Goal: Information Seeking & Learning: Learn about a topic

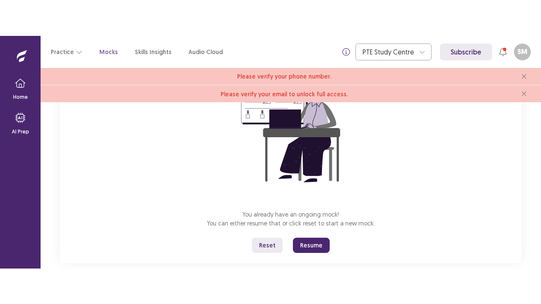
scroll to position [135, 0]
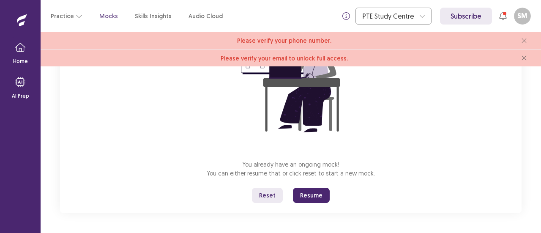
click at [317, 197] on button "Resume" at bounding box center [311, 195] width 37 height 15
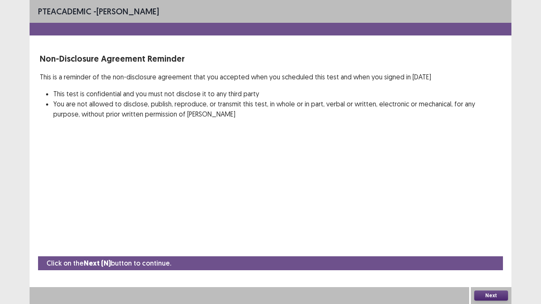
click at [489, 232] on button "Next" at bounding box center [491, 296] width 34 height 10
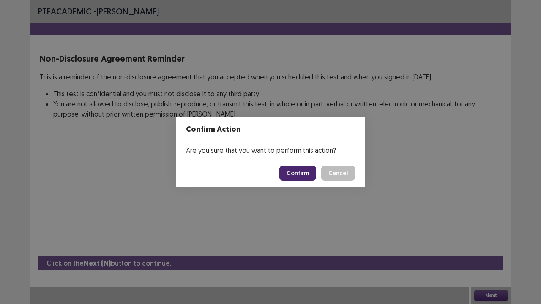
click at [302, 169] on button "Confirm" at bounding box center [297, 173] width 37 height 15
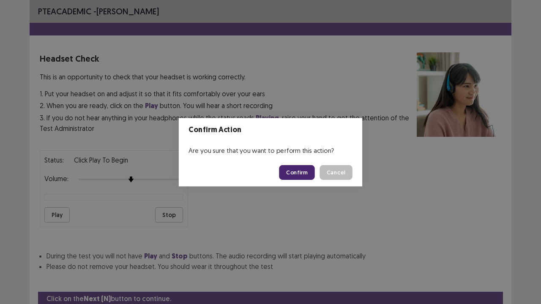
scroll to position [31, 0]
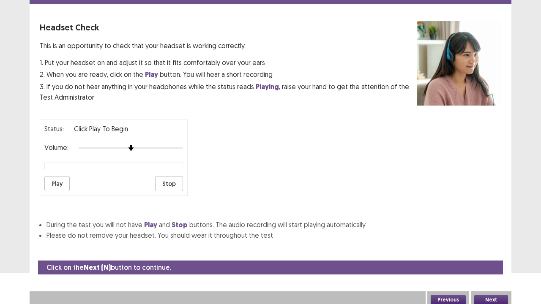
click at [53, 182] on button "Play" at bounding box center [56, 183] width 25 height 15
click at [169, 180] on button "Stop" at bounding box center [169, 183] width 28 height 15
click at [498, 232] on button "Next" at bounding box center [491, 300] width 34 height 10
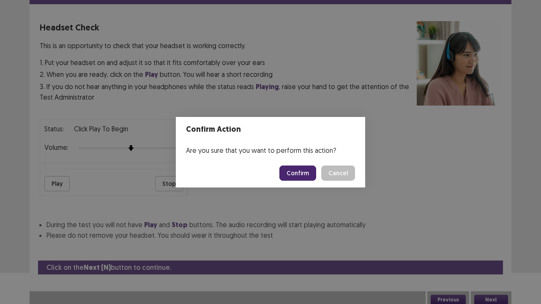
click at [293, 177] on button "Confirm" at bounding box center [297, 173] width 37 height 15
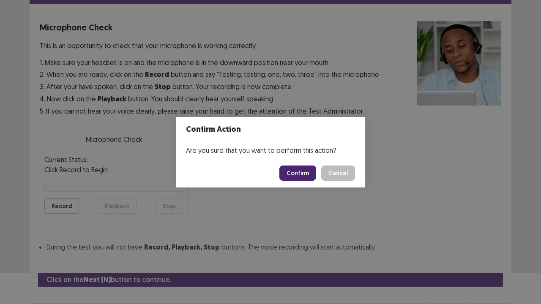
scroll to position [46, 0]
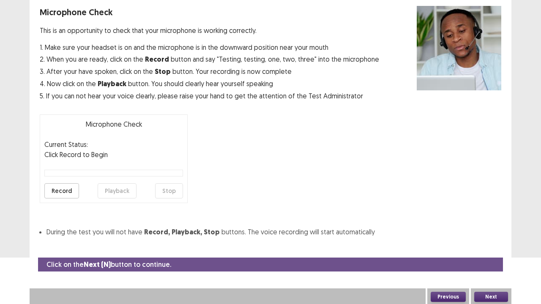
click at [61, 188] on button "Record" at bounding box center [61, 190] width 35 height 15
click at [174, 189] on button "Stop" at bounding box center [169, 190] width 28 height 15
click at [123, 191] on button "Playback" at bounding box center [117, 190] width 39 height 15
click at [492, 232] on button "Next" at bounding box center [491, 297] width 34 height 10
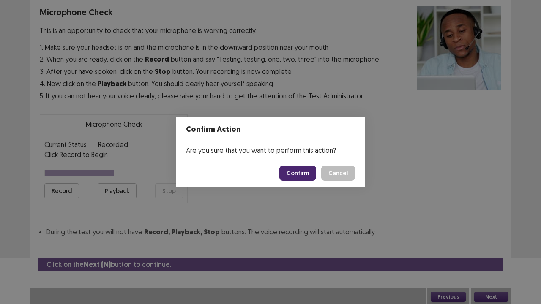
click at [302, 169] on button "Confirm" at bounding box center [297, 173] width 37 height 15
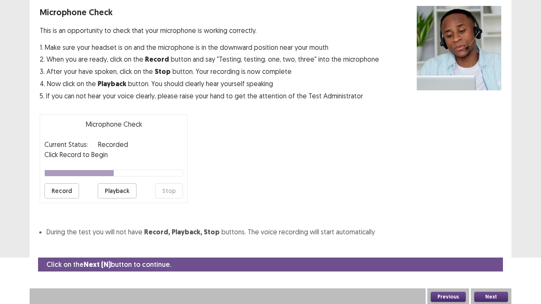
scroll to position [23, 0]
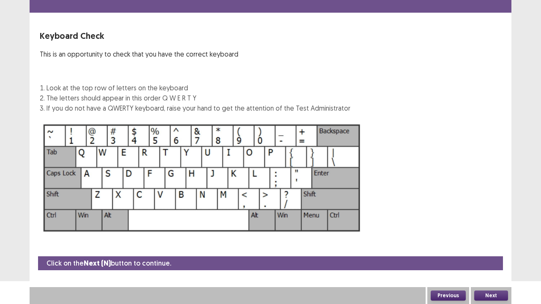
click at [498, 232] on button "Next" at bounding box center [491, 296] width 34 height 10
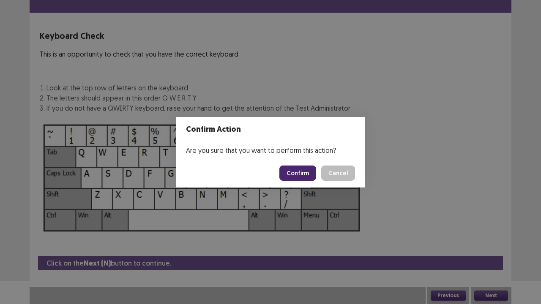
click at [307, 174] on button "Confirm" at bounding box center [297, 173] width 37 height 15
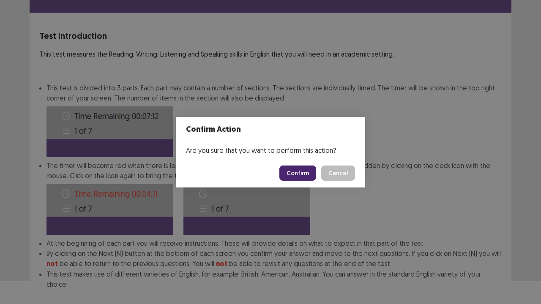
scroll to position [65, 0]
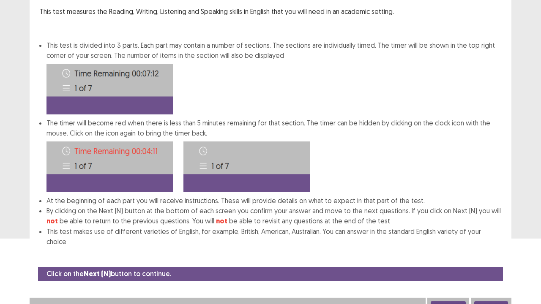
click at [495, 232] on button "Next" at bounding box center [491, 306] width 34 height 10
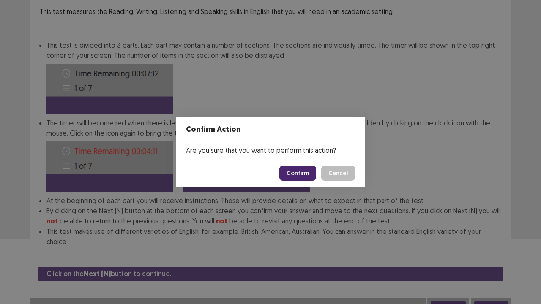
click at [305, 174] on button "Confirm" at bounding box center [297, 173] width 37 height 15
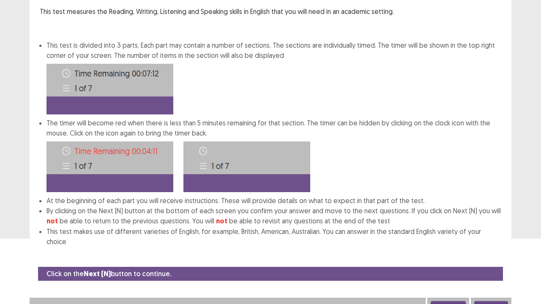
scroll to position [0, 0]
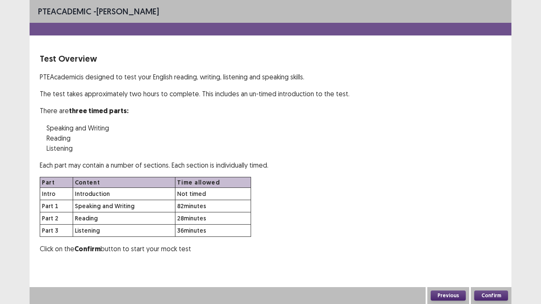
click at [491, 232] on button "Confirm" at bounding box center [491, 296] width 34 height 10
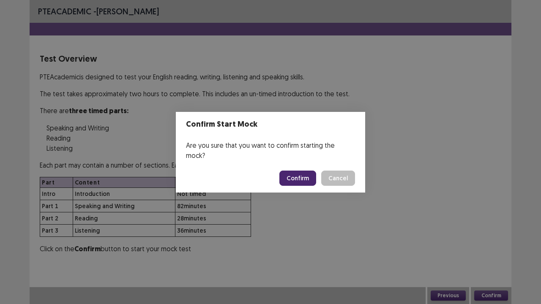
click at [299, 175] on button "Confirm" at bounding box center [297, 178] width 37 height 15
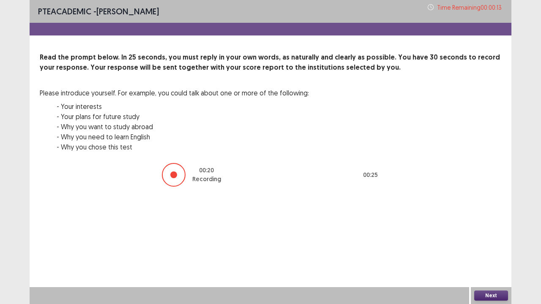
click at [497, 232] on button "Next" at bounding box center [491, 296] width 34 height 10
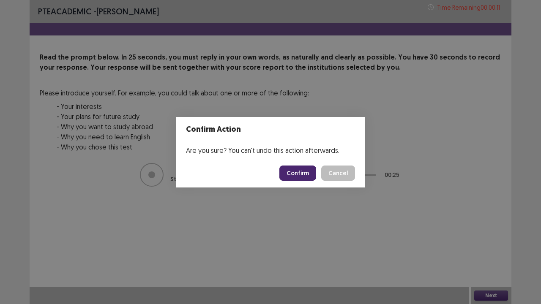
click at [308, 174] on button "Confirm" at bounding box center [297, 173] width 37 height 15
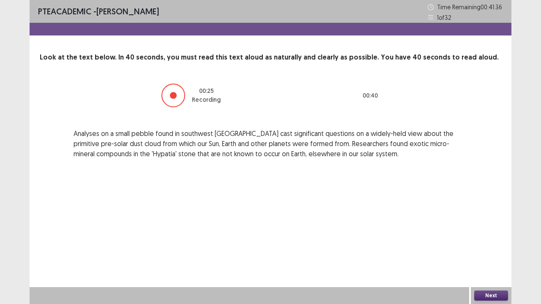
click at [494, 232] on button "Next" at bounding box center [491, 296] width 34 height 10
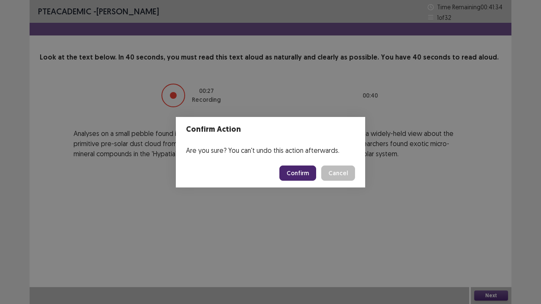
click at [297, 172] on button "Confirm" at bounding box center [297, 173] width 37 height 15
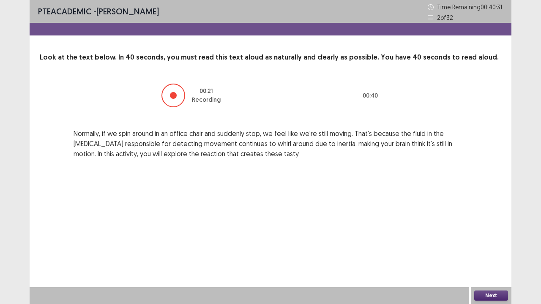
click at [495, 232] on button "Next" at bounding box center [491, 296] width 34 height 10
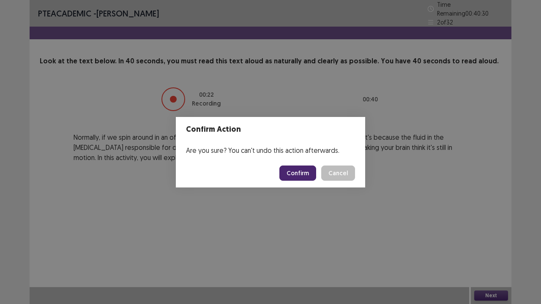
click at [293, 175] on button "Confirm" at bounding box center [297, 173] width 37 height 15
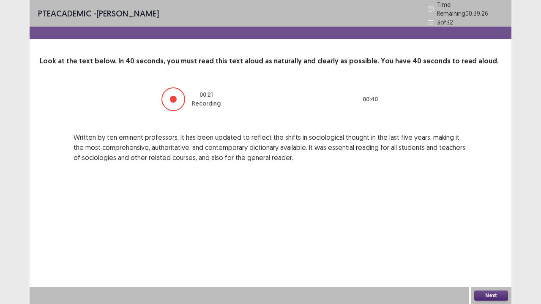
click at [493, 232] on button "Next" at bounding box center [491, 296] width 34 height 10
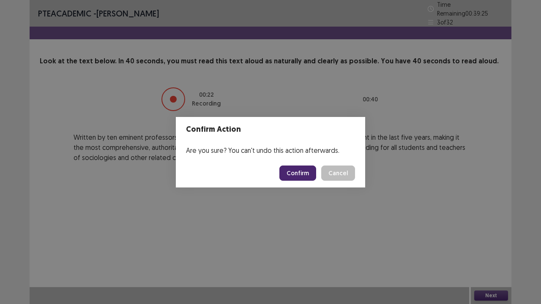
click at [300, 173] on button "Confirm" at bounding box center [297, 173] width 37 height 15
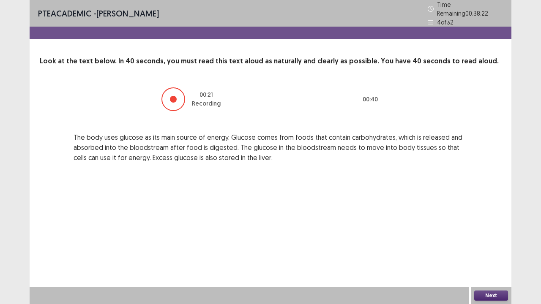
click at [497, 232] on button "Next" at bounding box center [491, 296] width 34 height 10
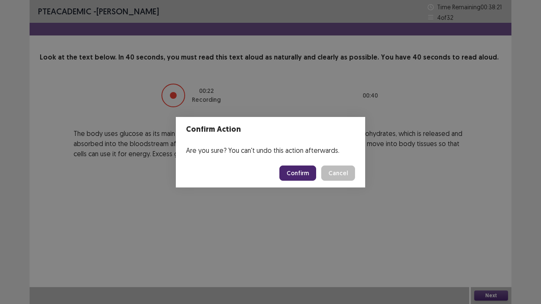
click at [297, 171] on button "Confirm" at bounding box center [297, 173] width 37 height 15
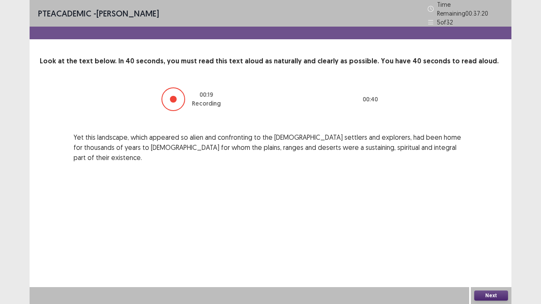
click at [499, 232] on button "Next" at bounding box center [491, 296] width 34 height 10
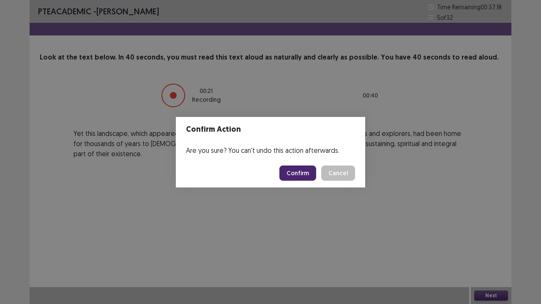
click at [296, 173] on button "Confirm" at bounding box center [297, 173] width 37 height 15
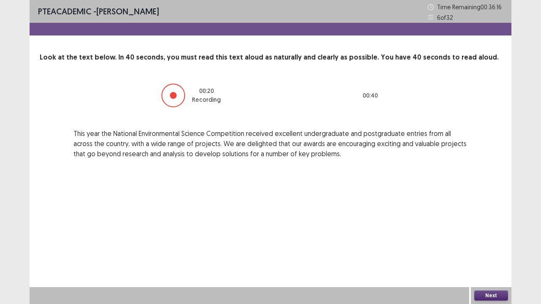
click at [494, 232] on button "Next" at bounding box center [491, 296] width 34 height 10
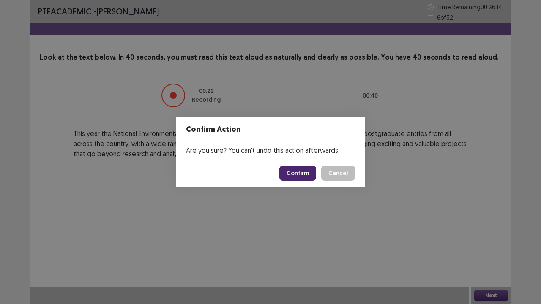
click at [298, 169] on button "Confirm" at bounding box center [297, 173] width 37 height 15
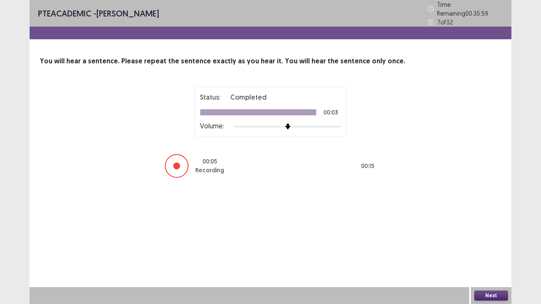
click at [501, 232] on button "Next" at bounding box center [491, 296] width 34 height 10
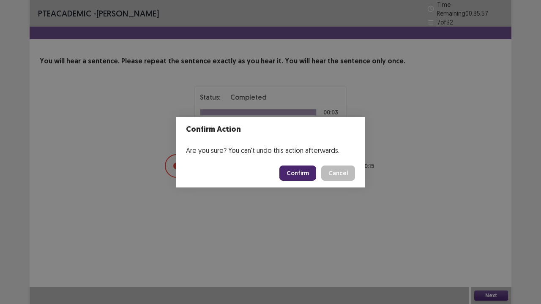
click at [303, 171] on button "Confirm" at bounding box center [297, 173] width 37 height 15
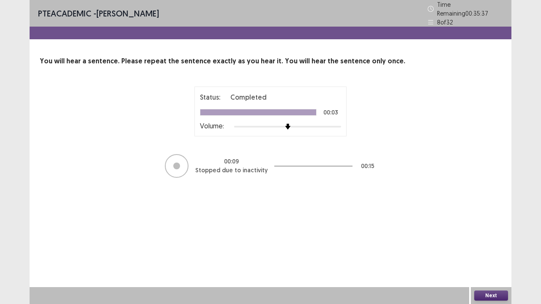
click at [495, 232] on button "Next" at bounding box center [491, 296] width 34 height 10
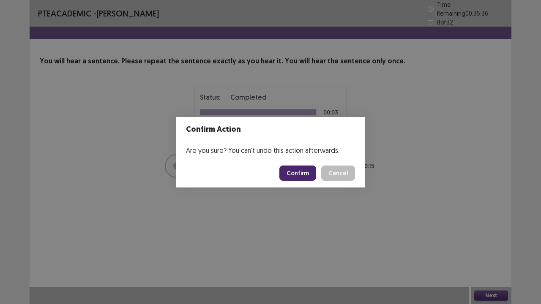
click at [299, 172] on button "Confirm" at bounding box center [297, 173] width 37 height 15
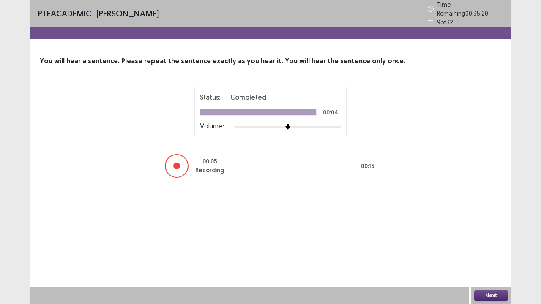
click at [493, 232] on button "Next" at bounding box center [491, 296] width 34 height 10
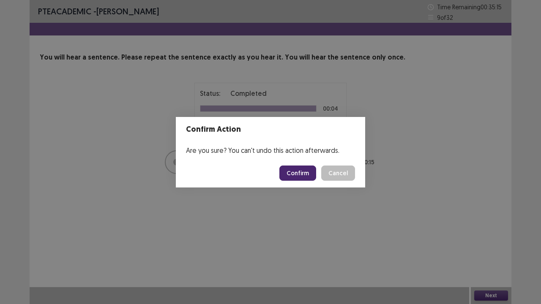
click at [298, 173] on button "Confirm" at bounding box center [297, 173] width 37 height 15
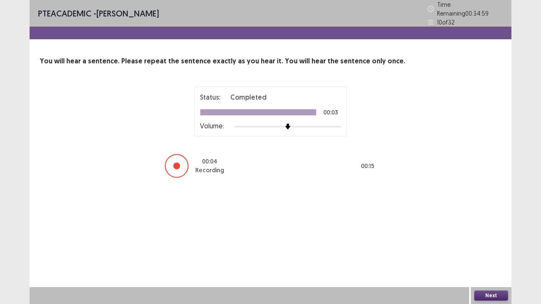
click at [487, 232] on button "Next" at bounding box center [491, 296] width 34 height 10
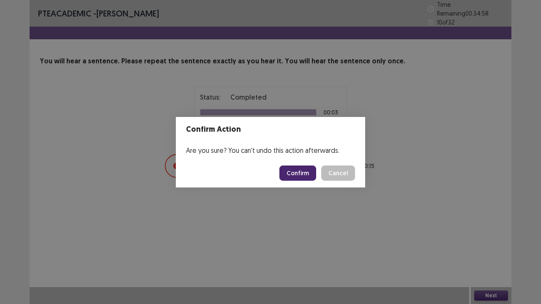
click at [300, 171] on button "Confirm" at bounding box center [297, 173] width 37 height 15
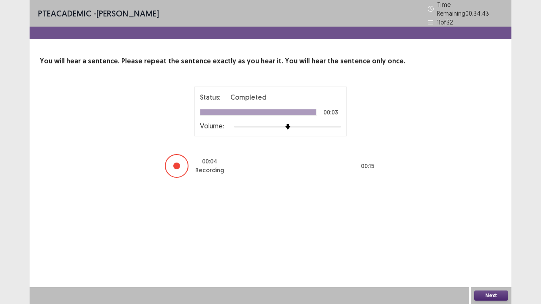
click at [494, 232] on button "Next" at bounding box center [491, 296] width 34 height 10
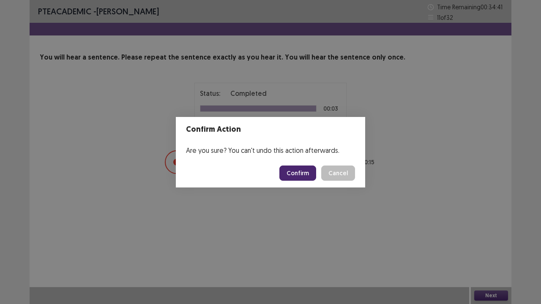
click at [494, 232] on div "Confirm Action Are you sure? You can't undo this action afterwards. Confirm Can…" at bounding box center [270, 152] width 541 height 304
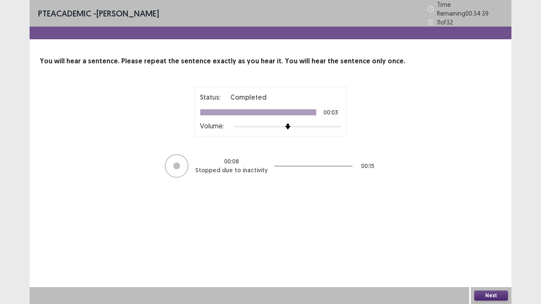
click at [487, 232] on button "Next" at bounding box center [491, 296] width 34 height 10
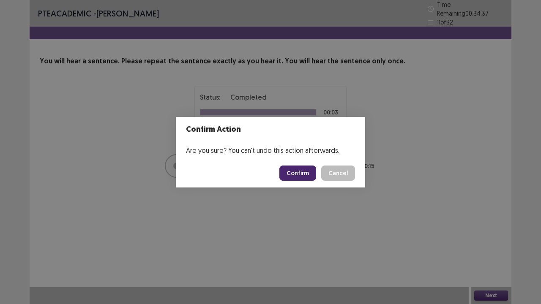
click at [300, 170] on button "Confirm" at bounding box center [297, 173] width 37 height 15
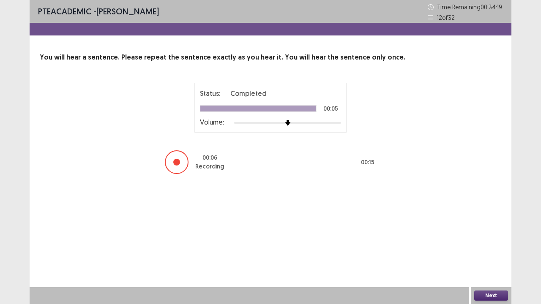
click at [491, 232] on button "Next" at bounding box center [491, 296] width 34 height 10
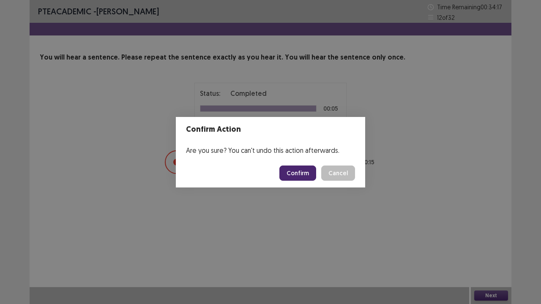
click at [300, 173] on button "Confirm" at bounding box center [297, 173] width 37 height 15
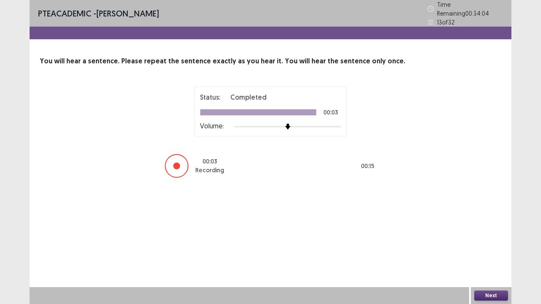
click at [493, 232] on button "Next" at bounding box center [491, 296] width 34 height 10
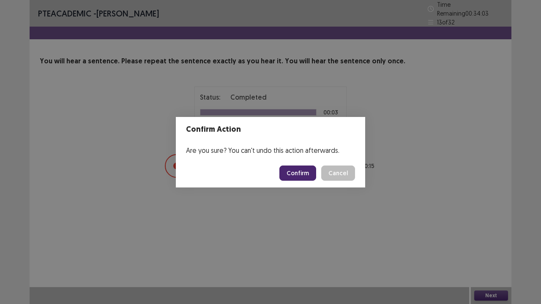
click at [296, 172] on button "Confirm" at bounding box center [297, 173] width 37 height 15
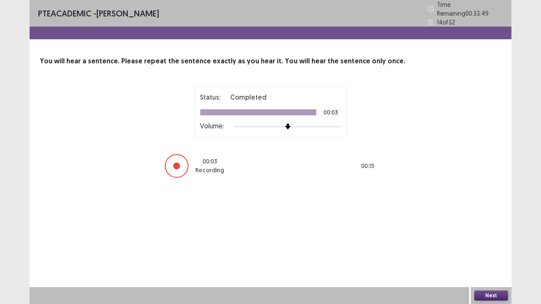
click at [492, 232] on button "Next" at bounding box center [491, 296] width 34 height 10
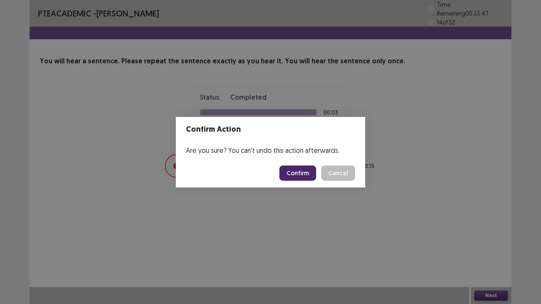
click at [299, 173] on button "Confirm" at bounding box center [297, 173] width 37 height 15
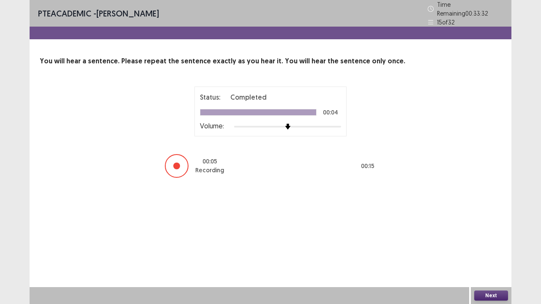
click at [493, 232] on button "Next" at bounding box center [491, 296] width 34 height 10
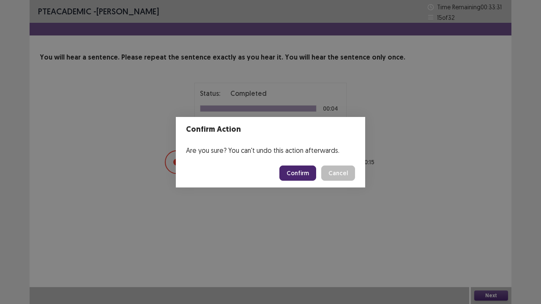
click at [291, 169] on button "Confirm" at bounding box center [297, 173] width 37 height 15
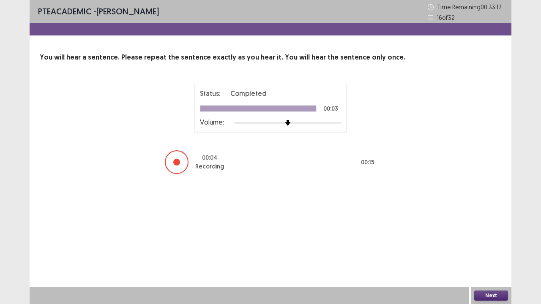
click at [490, 232] on button "Next" at bounding box center [491, 296] width 34 height 10
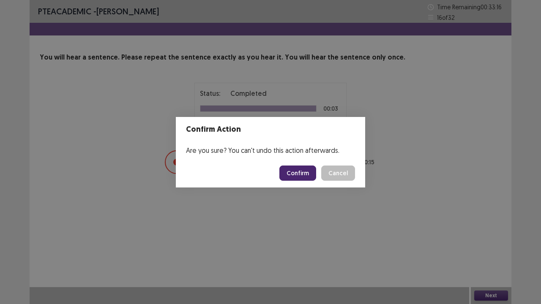
click at [299, 169] on button "Confirm" at bounding box center [297, 173] width 37 height 15
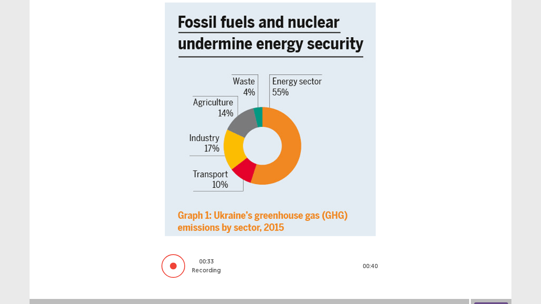
scroll to position [102, 0]
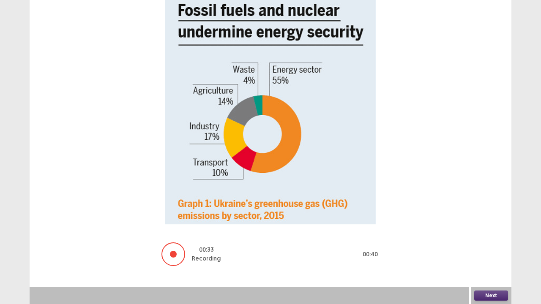
click at [491, 232] on button "Next" at bounding box center [491, 296] width 34 height 10
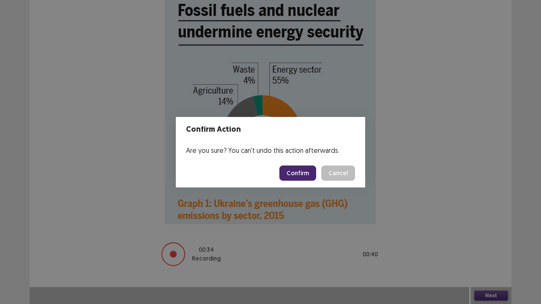
click at [301, 173] on button "Confirm" at bounding box center [297, 173] width 37 height 15
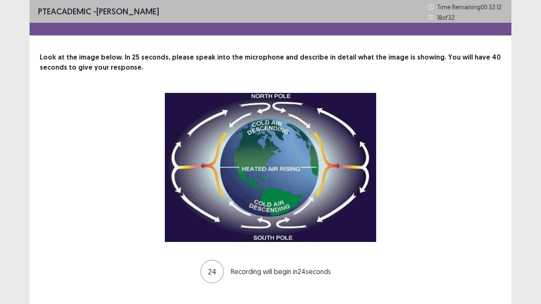
scroll to position [17, 0]
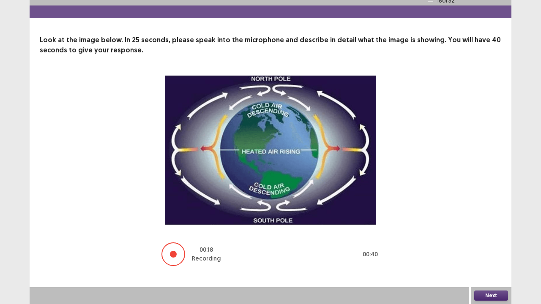
click at [490, 232] on button "Next" at bounding box center [491, 296] width 34 height 10
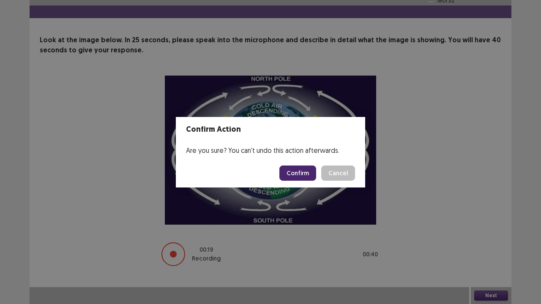
click at [300, 169] on button "Confirm" at bounding box center [297, 173] width 37 height 15
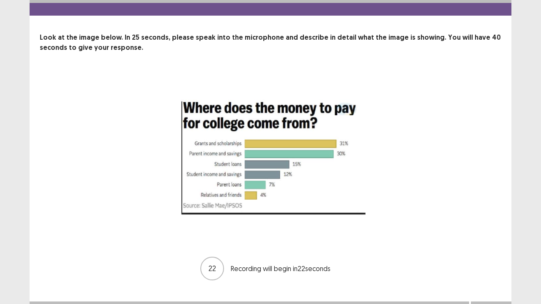
scroll to position [34, 0]
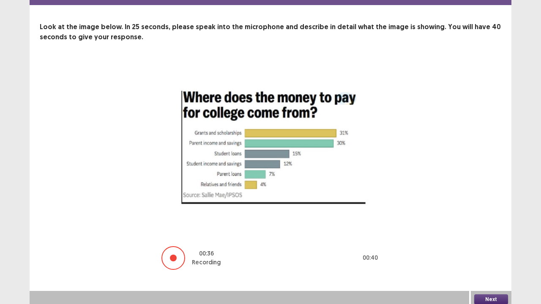
click at [490, 232] on button "Next" at bounding box center [491, 299] width 34 height 10
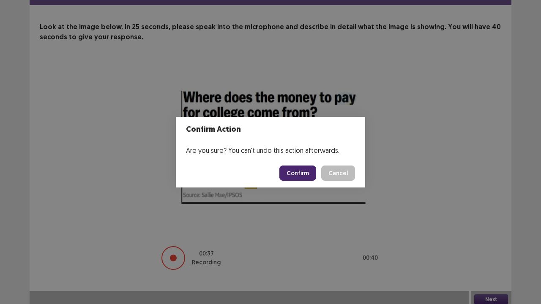
click at [299, 170] on button "Confirm" at bounding box center [297, 173] width 37 height 15
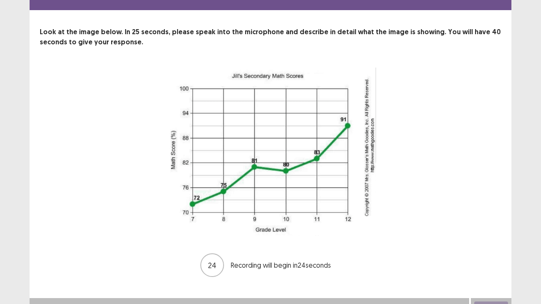
scroll to position [36, 0]
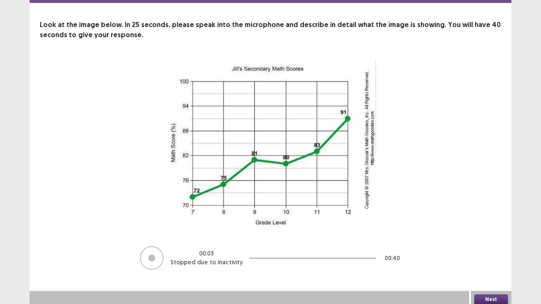
click at [489, 232] on button "Next" at bounding box center [491, 299] width 34 height 10
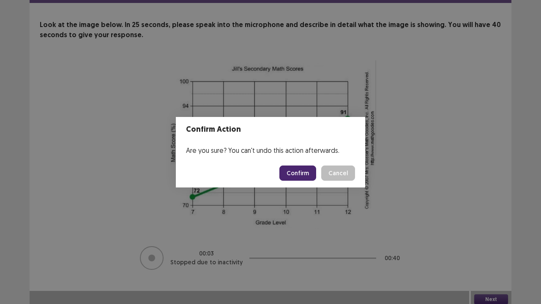
click at [298, 168] on button "Confirm" at bounding box center [297, 173] width 37 height 15
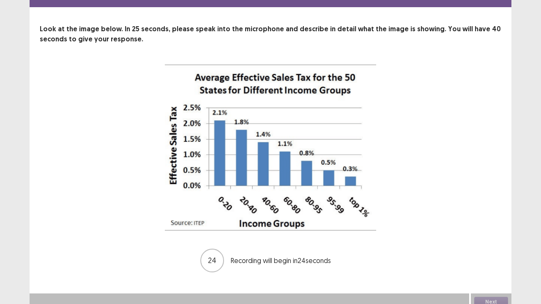
scroll to position [35, 0]
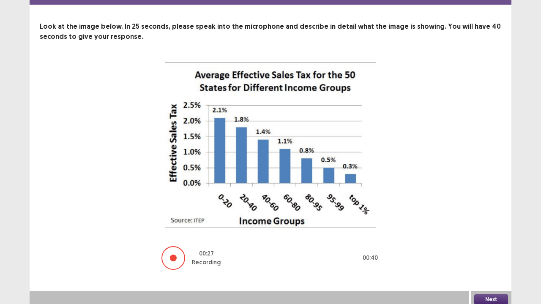
click at [492, 232] on button "Next" at bounding box center [491, 299] width 34 height 10
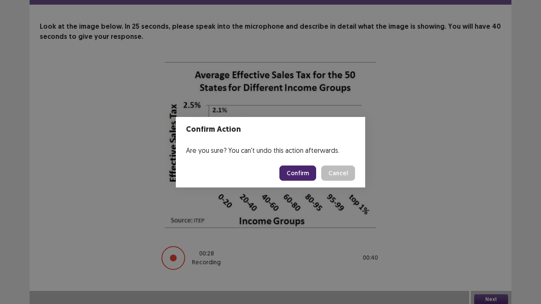
click at [303, 171] on button "Confirm" at bounding box center [297, 173] width 37 height 15
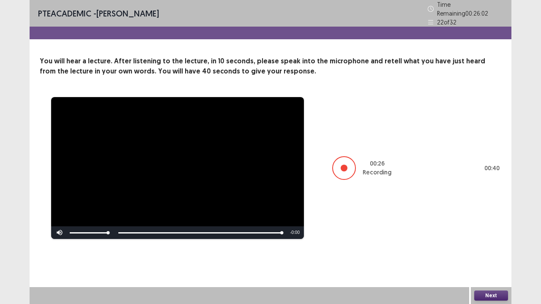
click at [490, 232] on button "Next" at bounding box center [491, 296] width 34 height 10
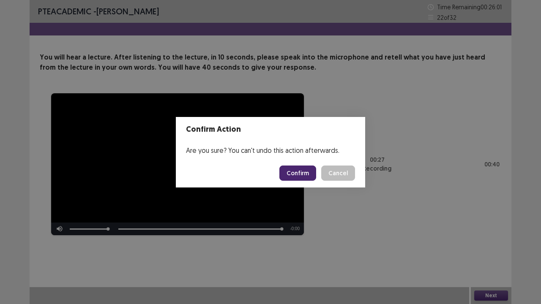
click at [302, 172] on button "Confirm" at bounding box center [297, 173] width 37 height 15
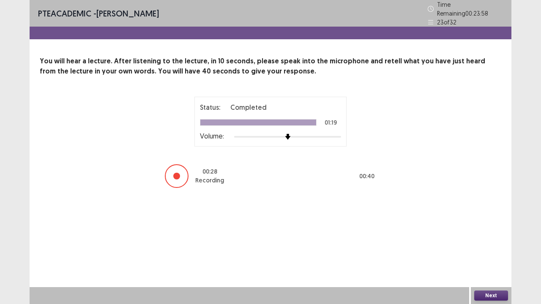
click at [490, 232] on button "Next" at bounding box center [491, 296] width 34 height 10
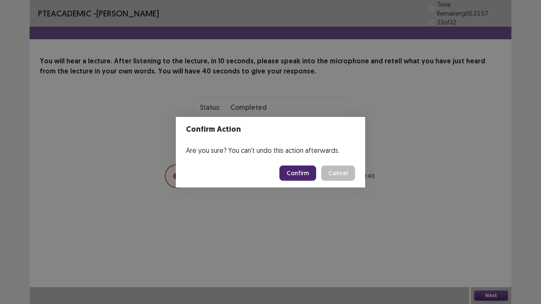
click at [301, 174] on button "Confirm" at bounding box center [297, 173] width 37 height 15
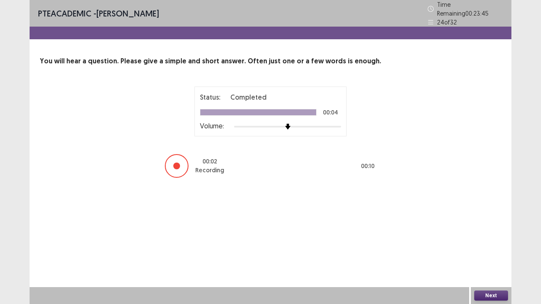
click at [492, 232] on button "Next" at bounding box center [491, 296] width 34 height 10
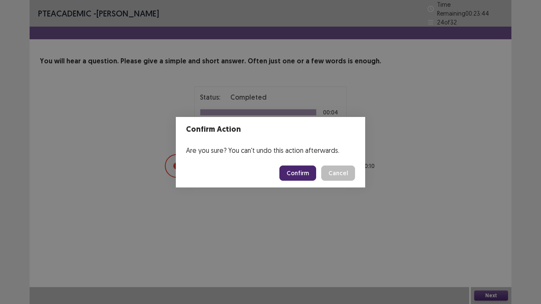
click at [295, 169] on button "Confirm" at bounding box center [297, 173] width 37 height 15
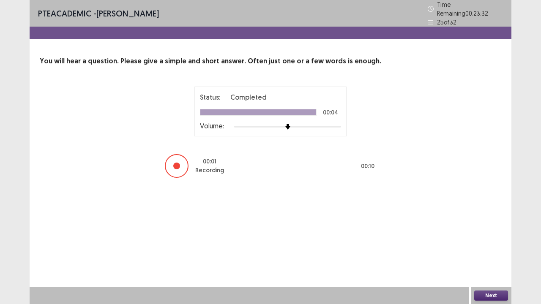
click at [491, 232] on button "Next" at bounding box center [491, 296] width 34 height 10
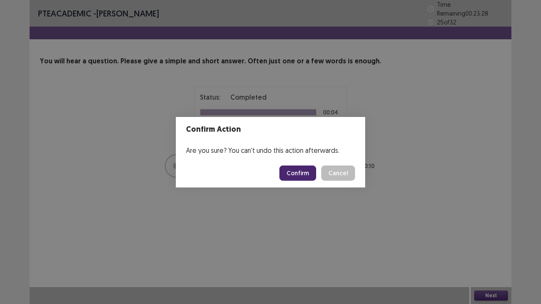
click at [290, 174] on button "Confirm" at bounding box center [297, 173] width 37 height 15
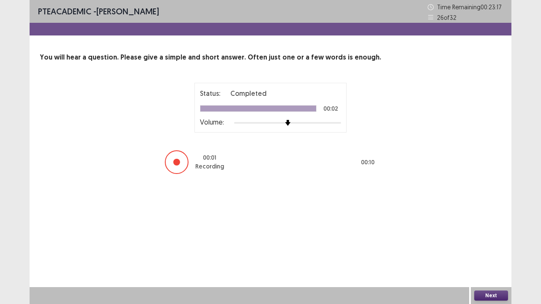
click at [489, 232] on button "Next" at bounding box center [491, 296] width 34 height 10
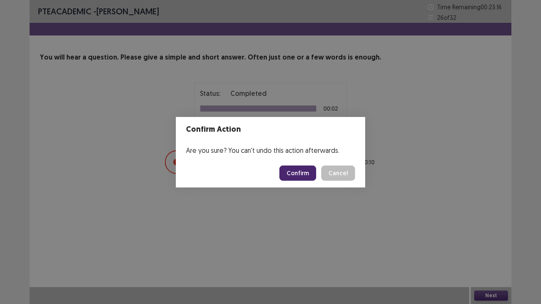
click at [305, 175] on button "Confirm" at bounding box center [297, 173] width 37 height 15
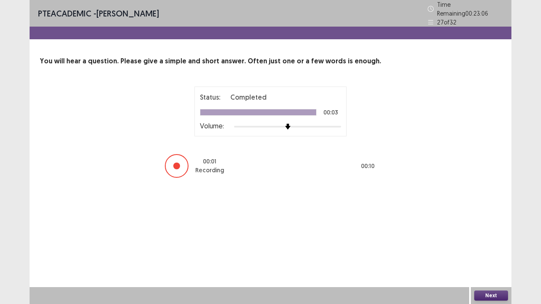
click at [493, 232] on button "Next" at bounding box center [491, 296] width 34 height 10
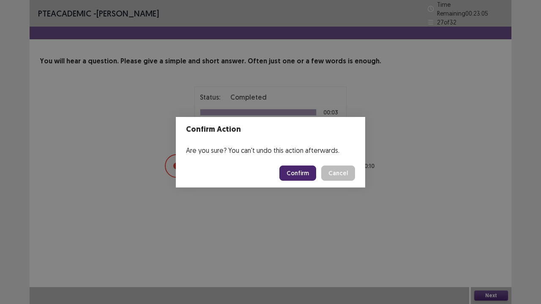
click at [300, 175] on button "Confirm" at bounding box center [297, 173] width 37 height 15
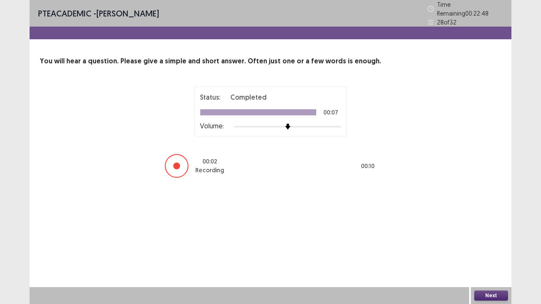
click at [493, 232] on button "Next" at bounding box center [491, 296] width 34 height 10
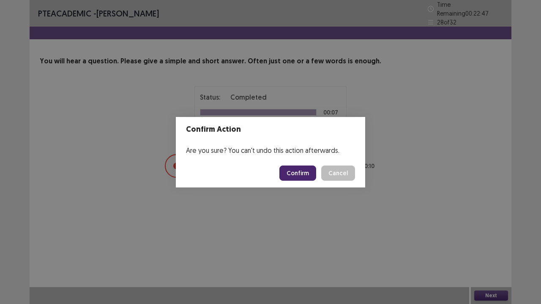
click at [297, 175] on button "Confirm" at bounding box center [297, 173] width 37 height 15
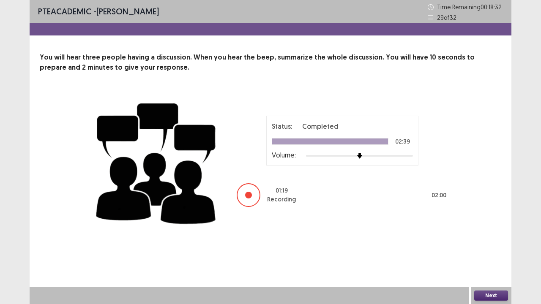
click at [493, 232] on button "Next" at bounding box center [491, 296] width 34 height 10
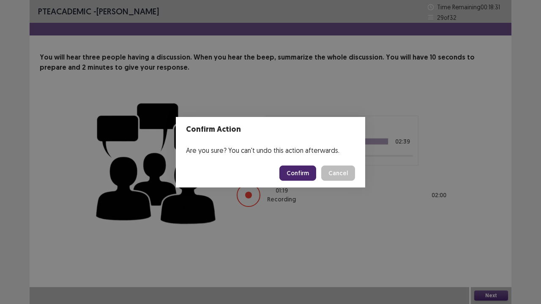
click at [301, 171] on button "Confirm" at bounding box center [297, 173] width 37 height 15
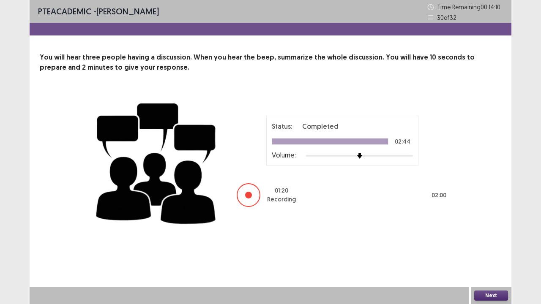
click at [491, 232] on button "Next" at bounding box center [491, 296] width 34 height 10
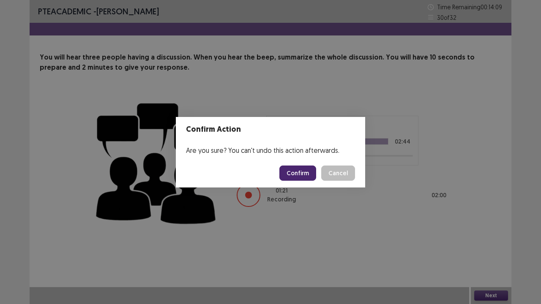
click at [301, 170] on button "Confirm" at bounding box center [297, 173] width 37 height 15
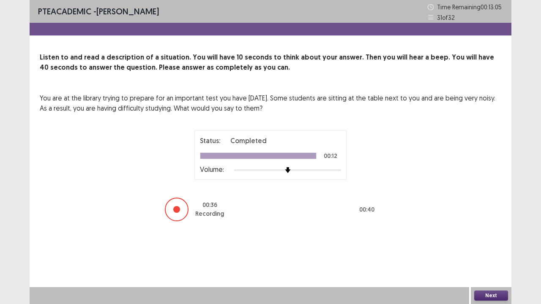
click at [488, 232] on button "Next" at bounding box center [491, 296] width 34 height 10
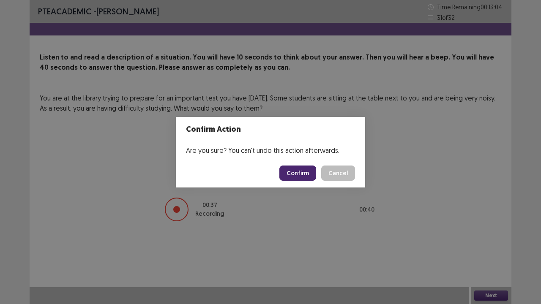
click at [301, 170] on button "Confirm" at bounding box center [297, 173] width 37 height 15
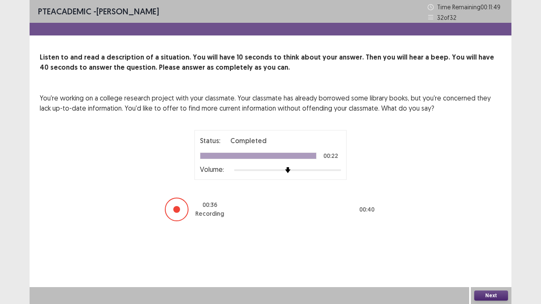
click at [491, 232] on button "Next" at bounding box center [491, 296] width 34 height 10
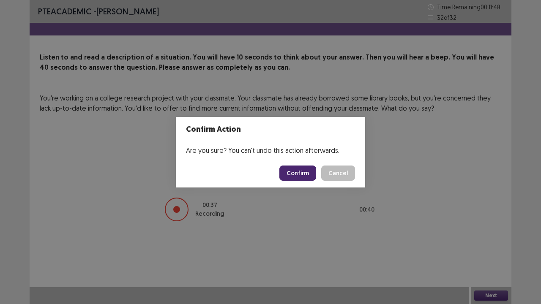
click at [301, 177] on button "Confirm" at bounding box center [297, 173] width 37 height 15
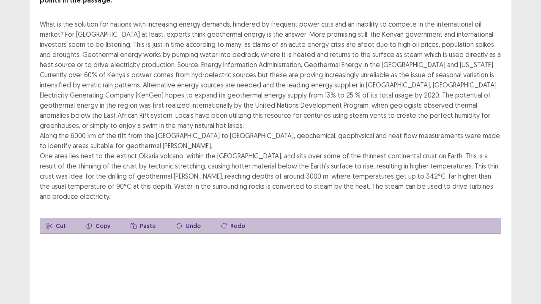
scroll to position [83, 0]
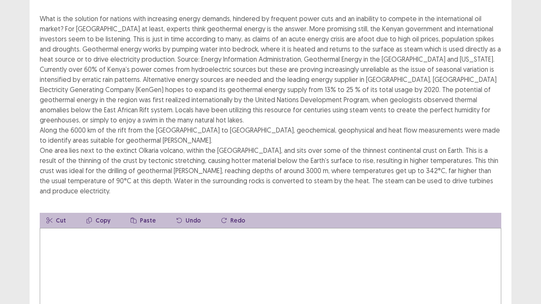
click at [285, 232] on textarea at bounding box center [270, 274] width 461 height 93
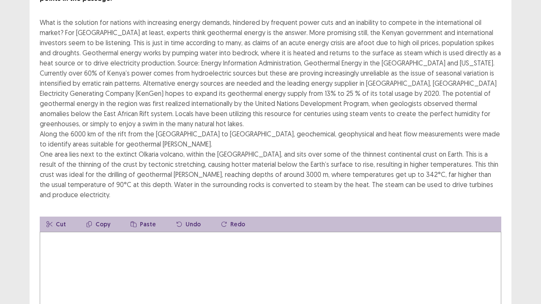
click at [507, 133] on div "Read the passage below and summarize it using one sentence. Type your response …" at bounding box center [271, 156] width 482 height 367
click at [58, 232] on textarea at bounding box center [270, 278] width 461 height 93
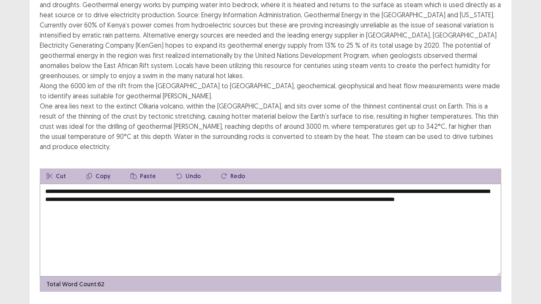
scroll to position [142, 0]
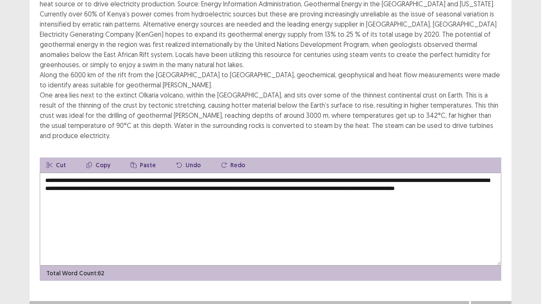
type textarea "**********"
click at [491, 232] on button "Next" at bounding box center [491, 310] width 34 height 10
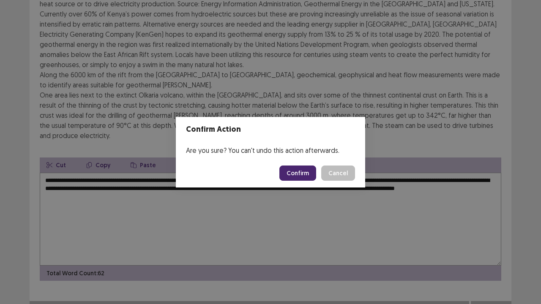
click at [301, 170] on button "Confirm" at bounding box center [297, 173] width 37 height 15
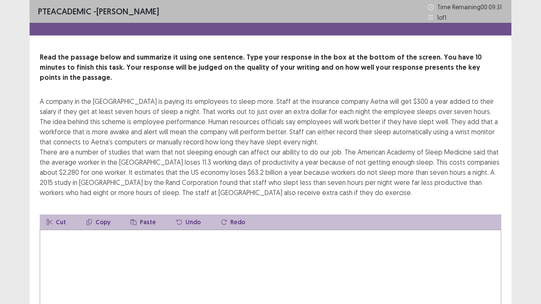
click at [45, 231] on textarea at bounding box center [270, 276] width 461 height 93
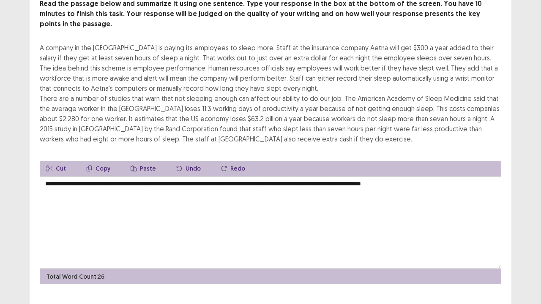
scroll to position [61, 0]
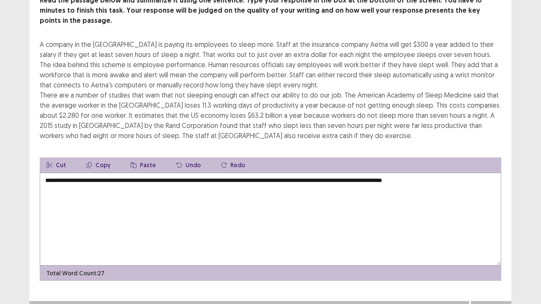
click at [449, 225] on textarea "**********" at bounding box center [270, 219] width 461 height 93
click at [320, 232] on div "**********" at bounding box center [271, 128] width 482 height 379
click at [163, 195] on textarea "**********" at bounding box center [270, 219] width 461 height 93
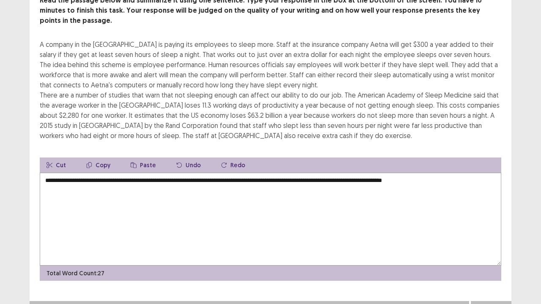
click at [163, 195] on textarea "**********" at bounding box center [270, 219] width 461 height 93
click at [470, 173] on textarea "**********" at bounding box center [270, 219] width 461 height 93
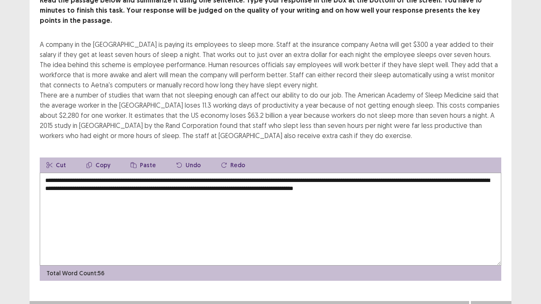
type textarea "**********"
click at [498, 232] on button "Next" at bounding box center [491, 310] width 34 height 10
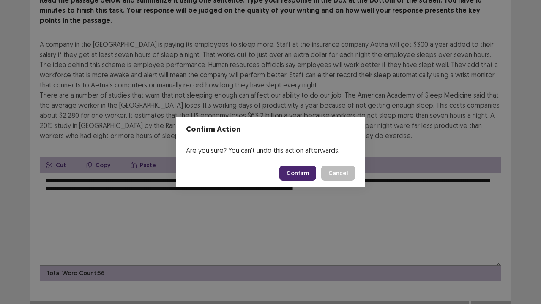
click at [300, 170] on button "Confirm" at bounding box center [297, 173] width 37 height 15
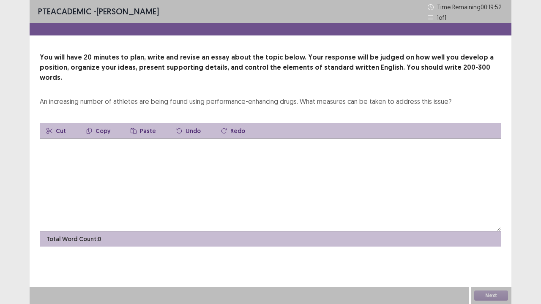
click at [43, 139] on textarea at bounding box center [270, 185] width 461 height 93
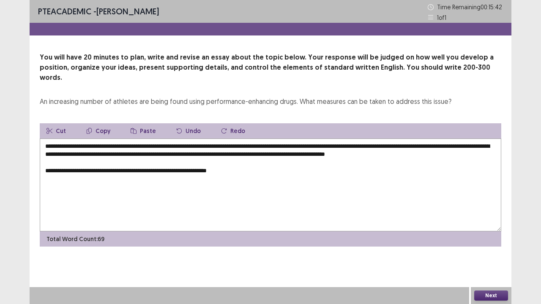
click at [192, 169] on textarea "**********" at bounding box center [270, 185] width 461 height 93
click at [248, 169] on textarea "**********" at bounding box center [270, 185] width 461 height 93
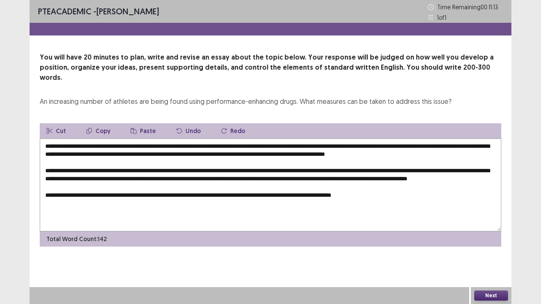
click at [379, 167] on textarea "**********" at bounding box center [270, 185] width 461 height 93
click at [410, 201] on textarea "**********" at bounding box center [270, 185] width 461 height 93
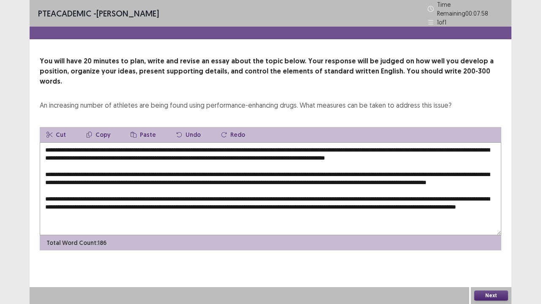
scroll to position [16, 0]
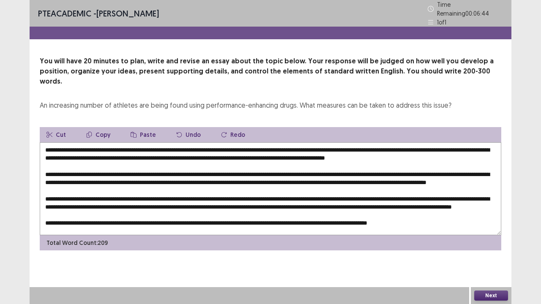
click at [384, 161] on textarea at bounding box center [270, 188] width 461 height 93
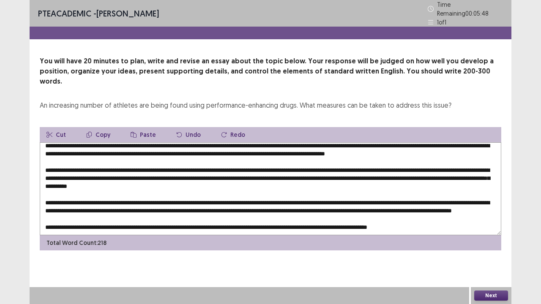
click at [77, 167] on textarea at bounding box center [270, 188] width 461 height 93
click at [167, 169] on textarea at bounding box center [270, 188] width 461 height 93
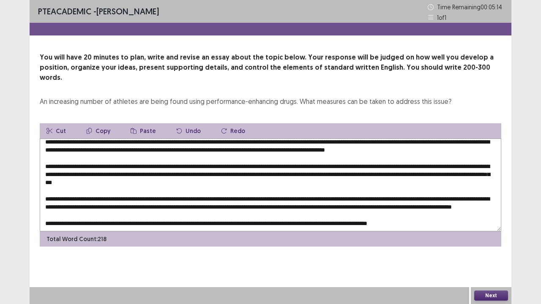
click at [165, 168] on textarea at bounding box center [270, 185] width 461 height 93
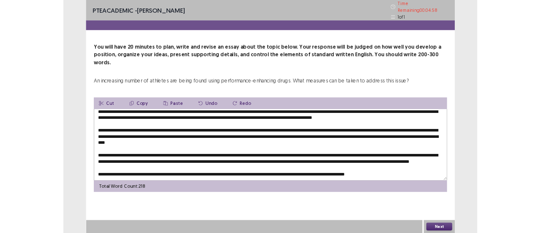
scroll to position [0, 0]
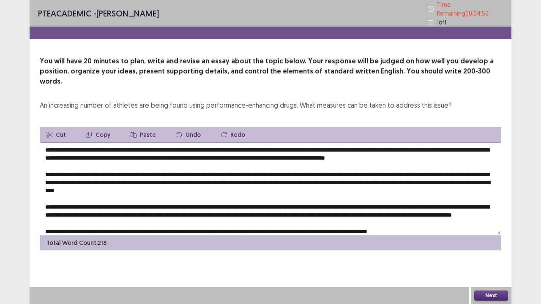
type textarea "**********"
click at [489, 232] on button "Next" at bounding box center [491, 296] width 34 height 10
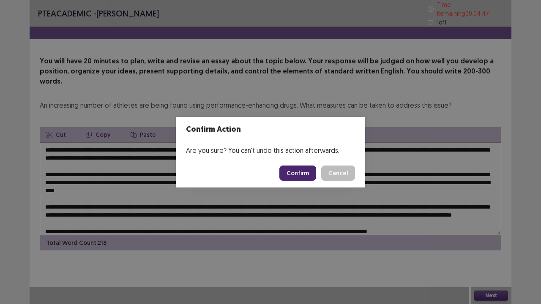
click at [299, 175] on button "Confirm" at bounding box center [297, 173] width 37 height 15
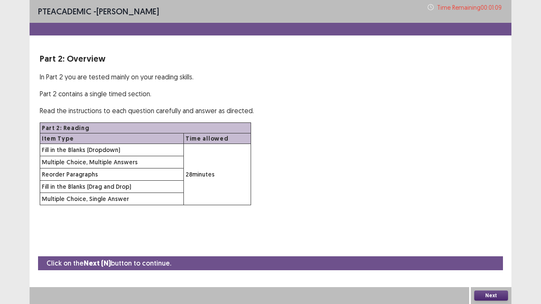
click at [493, 232] on button "Next" at bounding box center [491, 296] width 34 height 10
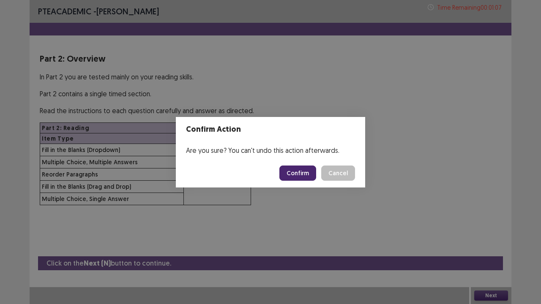
click at [293, 174] on button "Confirm" at bounding box center [297, 173] width 37 height 15
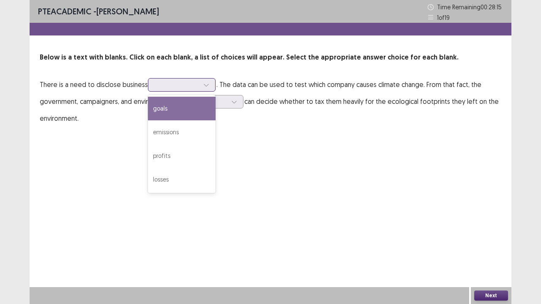
click at [209, 85] on div at bounding box center [206, 85] width 13 height 13
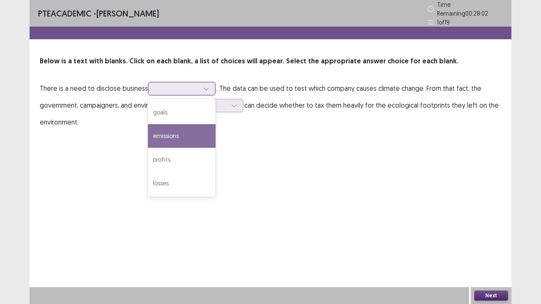
click at [188, 129] on div "emissions" at bounding box center [182, 136] width 68 height 24
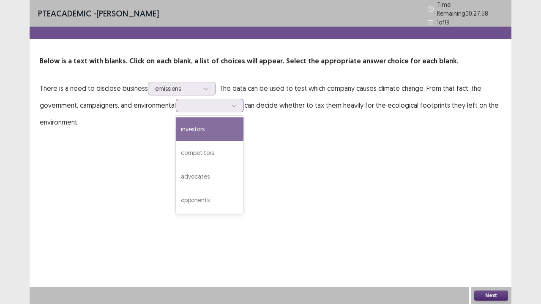
click at [240, 100] on div at bounding box center [234, 105] width 13 height 13
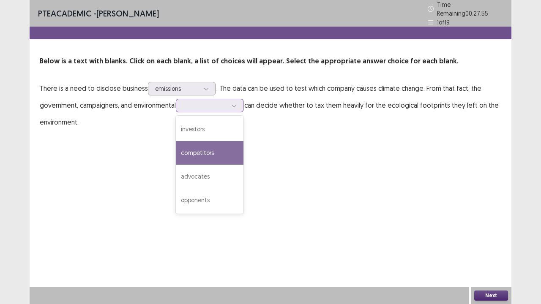
click at [211, 144] on div "competitors" at bounding box center [210, 153] width 68 height 24
click at [236, 105] on icon at bounding box center [233, 106] width 5 height 3
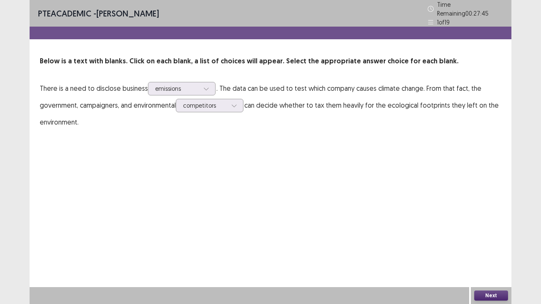
click at [487, 232] on button "Next" at bounding box center [491, 296] width 34 height 10
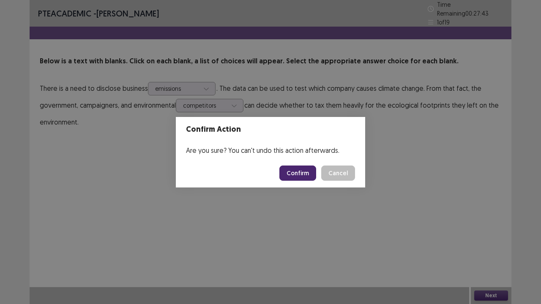
click at [300, 174] on button "Confirm" at bounding box center [297, 173] width 37 height 15
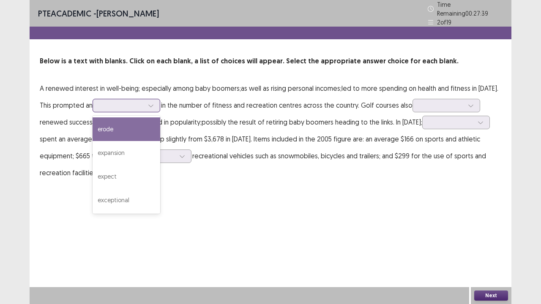
click at [152, 103] on icon at bounding box center [151, 106] width 6 height 6
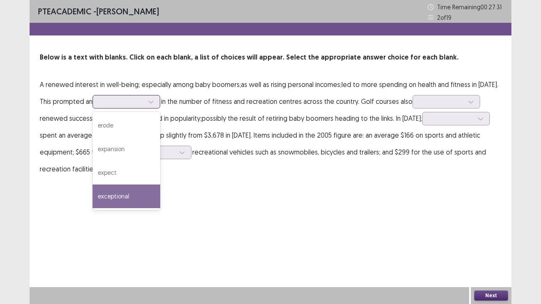
click at [133, 198] on div "exceptional" at bounding box center [127, 197] width 68 height 24
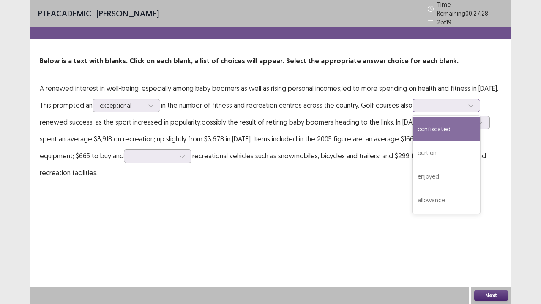
click at [474, 103] on icon at bounding box center [471, 106] width 6 height 6
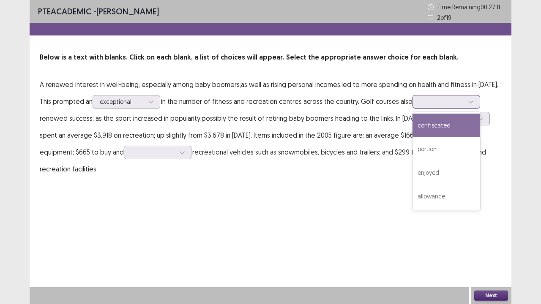
click at [447, 128] on div "confiscated" at bounding box center [446, 126] width 68 height 24
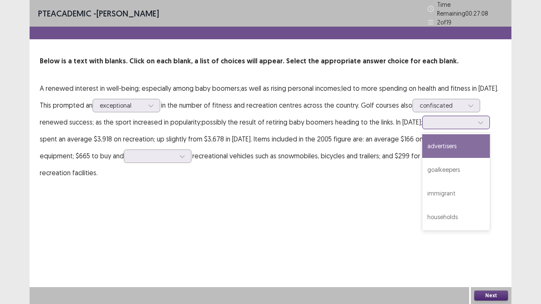
click at [477, 120] on icon at bounding box center [480, 123] width 6 height 6
click at [183, 155] on icon at bounding box center [182, 156] width 6 height 6
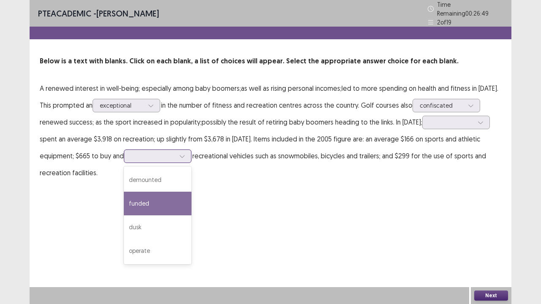
click at [169, 194] on div "funded" at bounding box center [158, 204] width 68 height 24
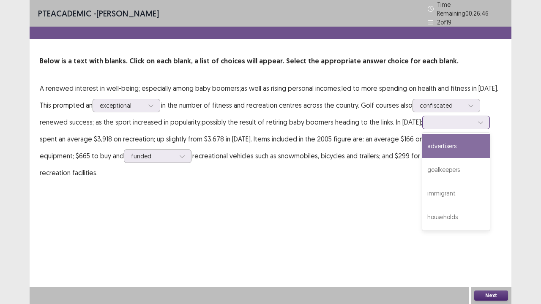
click at [478, 122] on icon at bounding box center [480, 123] width 5 height 3
click at [460, 142] on div "advertisers" at bounding box center [456, 146] width 68 height 24
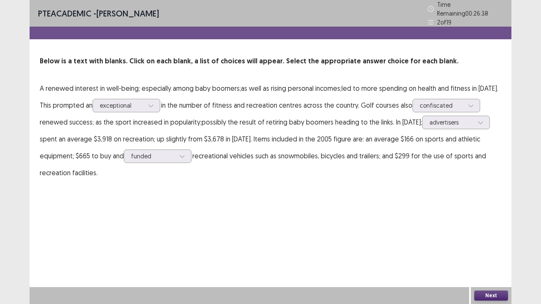
click at [492, 232] on button "Next" at bounding box center [491, 296] width 34 height 10
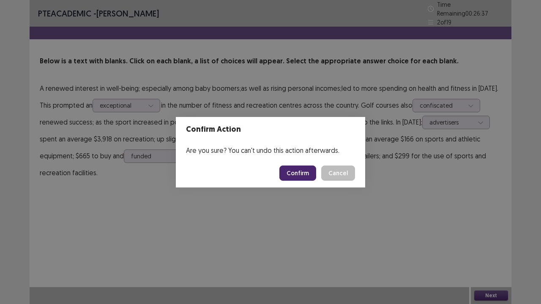
click at [308, 173] on button "Confirm" at bounding box center [297, 173] width 37 height 15
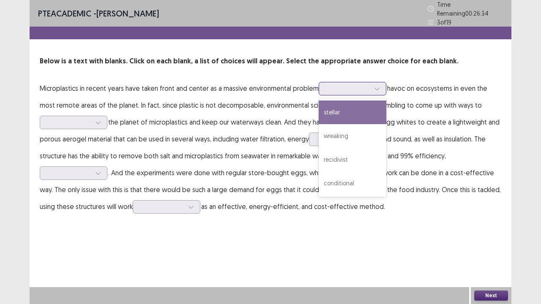
click at [377, 86] on icon at bounding box center [377, 89] width 6 height 6
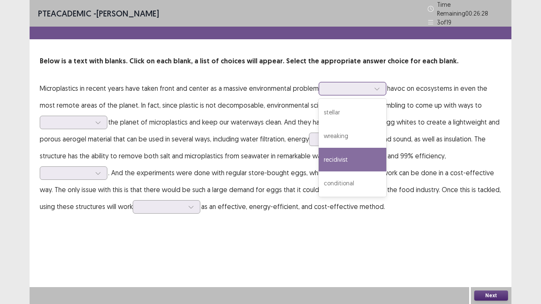
click at [355, 154] on div "recidivist" at bounding box center [353, 160] width 68 height 24
click at [378, 86] on icon at bounding box center [377, 89] width 6 height 6
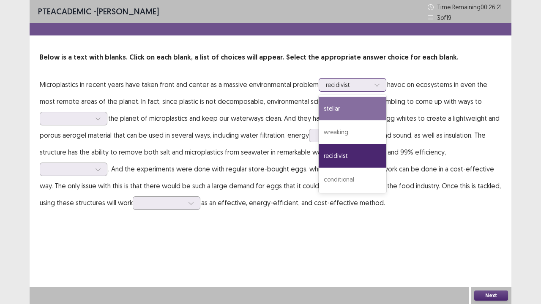
click at [344, 112] on div "stellar" at bounding box center [353, 109] width 68 height 24
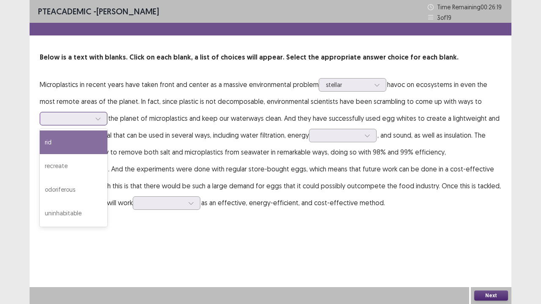
click at [101, 118] on icon at bounding box center [98, 119] width 6 height 6
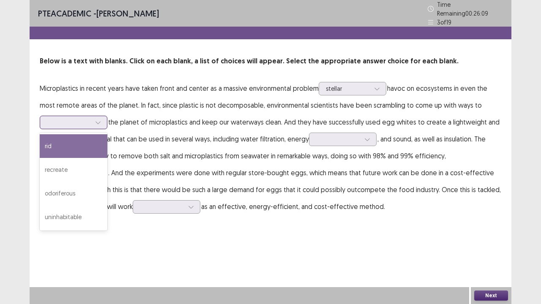
click at [86, 146] on div "rid" at bounding box center [74, 146] width 68 height 24
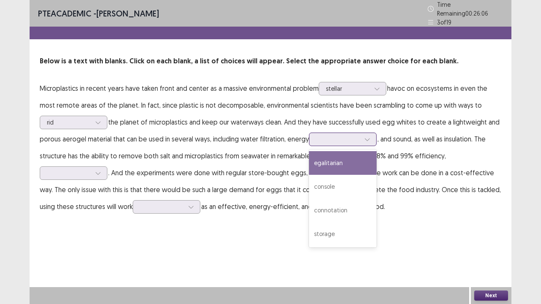
click at [362, 135] on div at bounding box center [367, 139] width 13 height 13
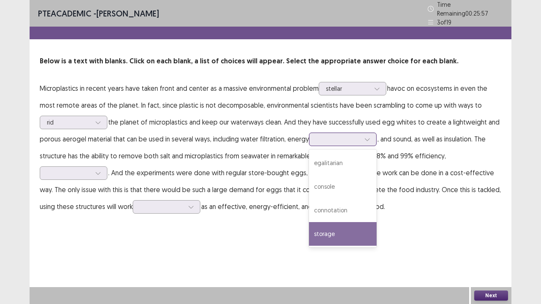
click at [337, 232] on div "storage" at bounding box center [343, 234] width 68 height 24
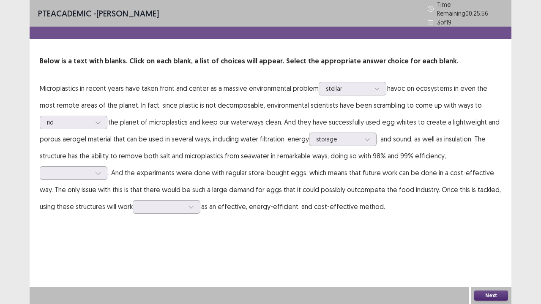
click at [97, 179] on p "Microplastics in recent years have taken front and center as a massive environm…" at bounding box center [270, 147] width 461 height 135
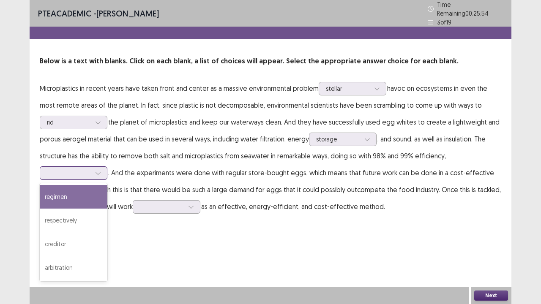
click at [98, 170] on icon at bounding box center [98, 173] width 6 height 6
click at [87, 194] on div "regimen" at bounding box center [74, 197] width 68 height 24
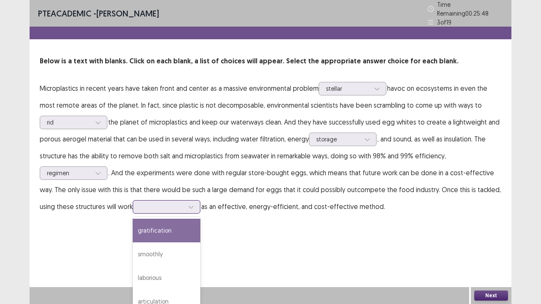
click at [187, 201] on div at bounding box center [191, 207] width 13 height 13
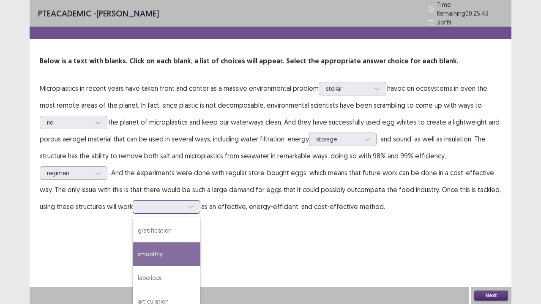
click at [174, 232] on div "smoothly" at bounding box center [167, 254] width 68 height 24
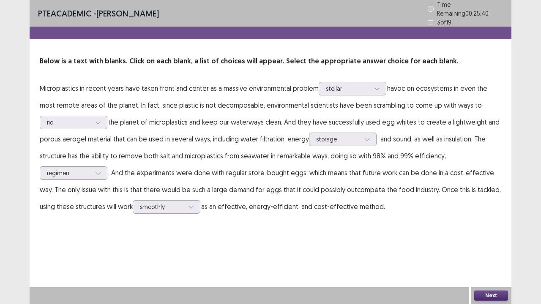
click at [482, 232] on button "Next" at bounding box center [491, 296] width 34 height 10
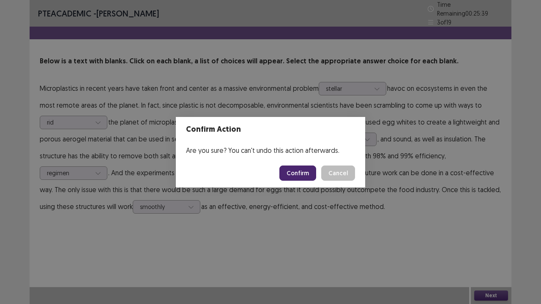
click at [308, 171] on button "Confirm" at bounding box center [297, 173] width 37 height 15
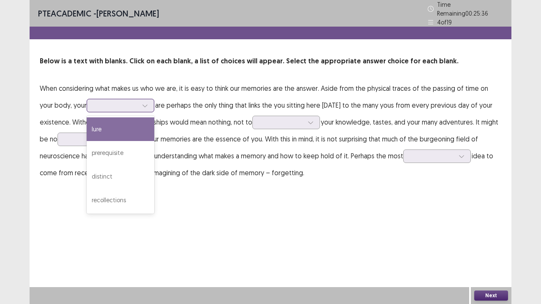
click at [142, 103] on icon at bounding box center [145, 106] width 6 height 6
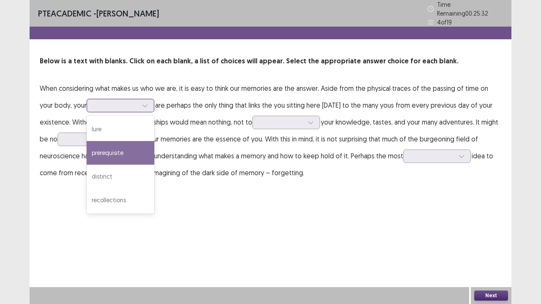
click at [113, 155] on div "prerequisite" at bounding box center [121, 153] width 68 height 24
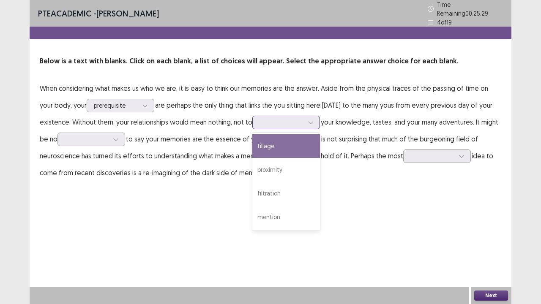
click at [310, 122] on icon at bounding box center [310, 123] width 5 height 3
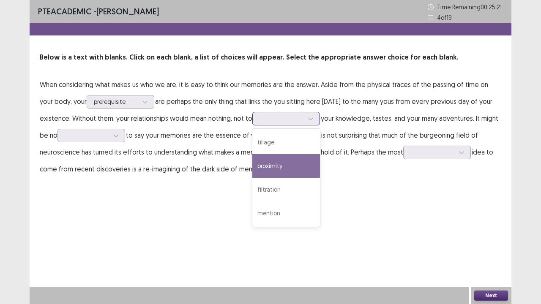
click at [285, 166] on div "proximity" at bounding box center [286, 166] width 68 height 24
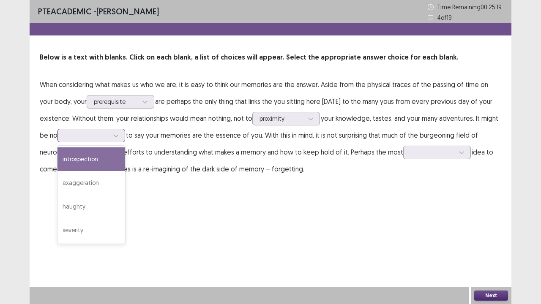
click at [116, 138] on icon at bounding box center [116, 136] width 6 height 6
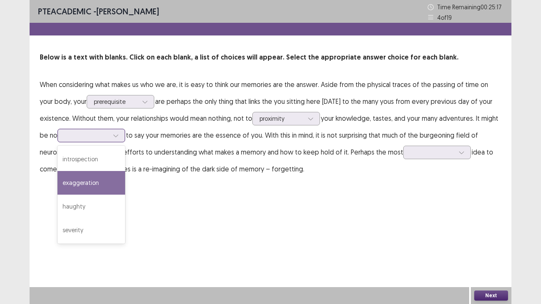
click at [102, 182] on div "exaggeration" at bounding box center [91, 183] width 68 height 24
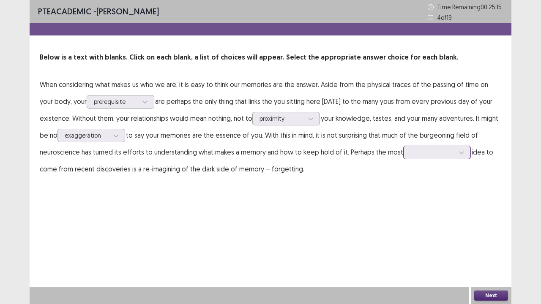
click at [458, 153] on icon at bounding box center [461, 153] width 6 height 6
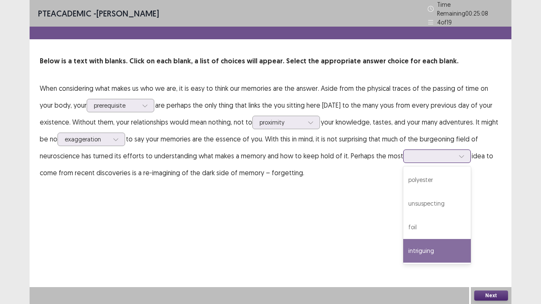
click at [436, 232] on div "intriguing" at bounding box center [437, 251] width 68 height 24
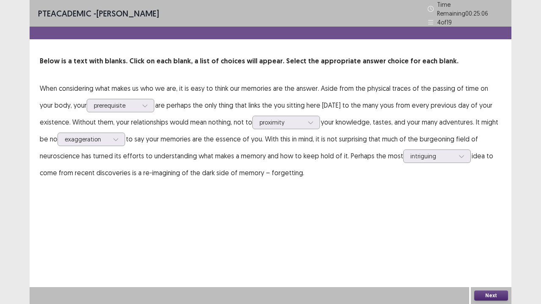
click at [489, 232] on button "Next" at bounding box center [491, 296] width 34 height 10
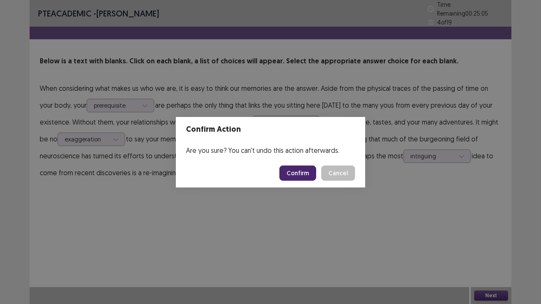
click at [295, 170] on button "Confirm" at bounding box center [297, 173] width 37 height 15
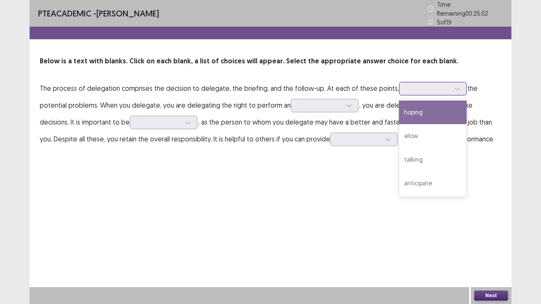
click at [454, 86] on icon at bounding box center [457, 89] width 6 height 6
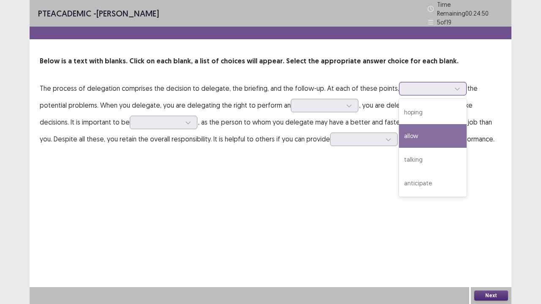
click at [418, 136] on div "allow" at bounding box center [433, 136] width 68 height 24
click at [454, 86] on icon at bounding box center [457, 89] width 6 height 6
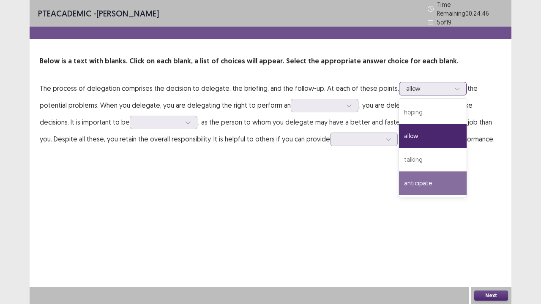
click at [429, 180] on div "anticipate" at bounding box center [433, 184] width 68 height 24
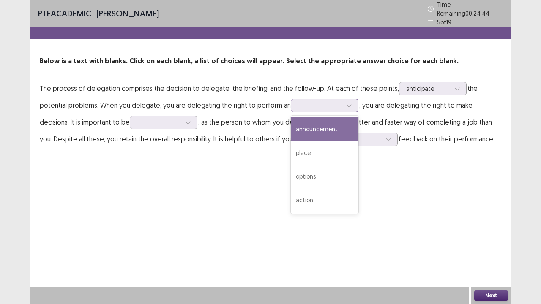
click at [343, 101] on div at bounding box center [349, 105] width 13 height 13
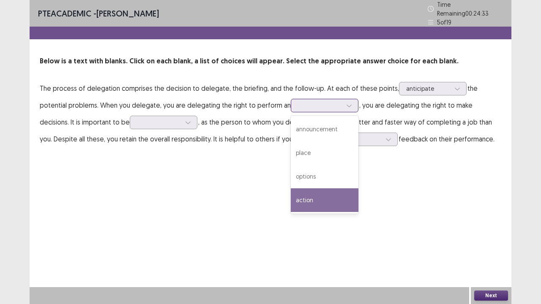
click at [298, 193] on div "action" at bounding box center [325, 200] width 68 height 24
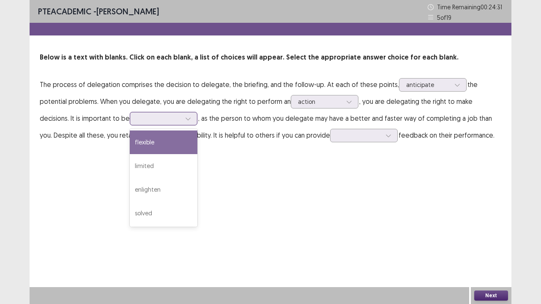
click at [185, 118] on icon at bounding box center [187, 119] width 5 height 3
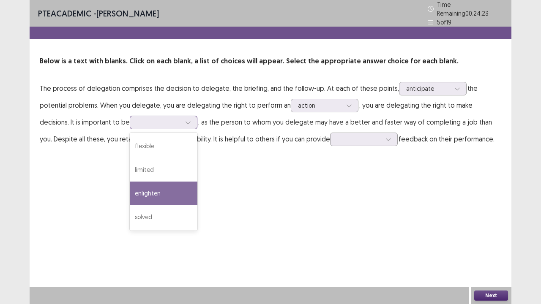
click at [130, 186] on div "enlighten" at bounding box center [164, 194] width 68 height 24
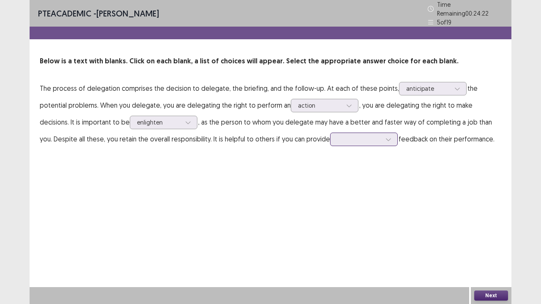
click at [382, 137] on div at bounding box center [388, 139] width 13 height 13
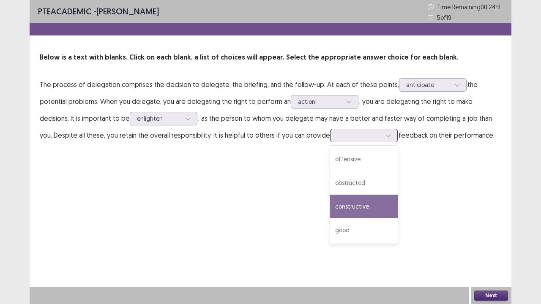
click at [330, 206] on div "constructive" at bounding box center [364, 207] width 68 height 24
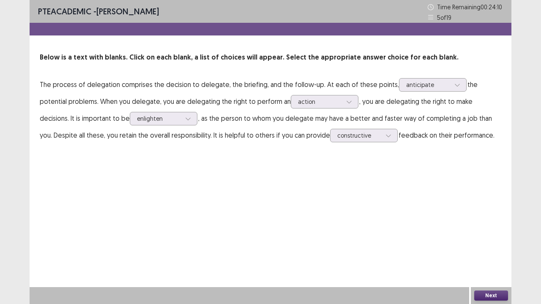
click at [478, 232] on button "Next" at bounding box center [491, 296] width 34 height 10
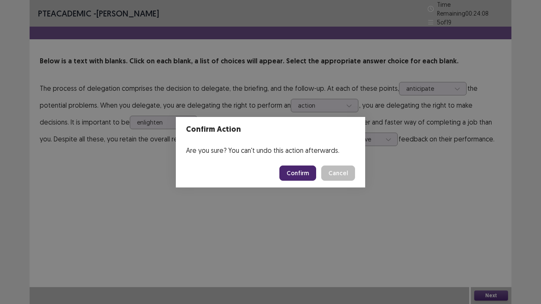
click at [299, 170] on button "Confirm" at bounding box center [297, 173] width 37 height 15
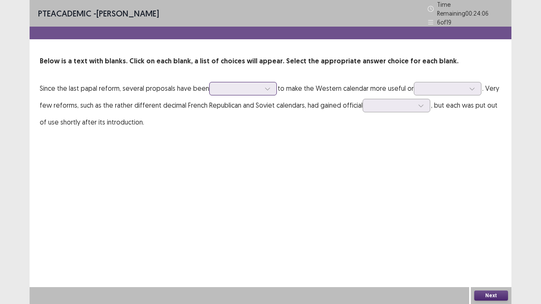
click at [267, 88] on icon at bounding box center [267, 89] width 5 height 3
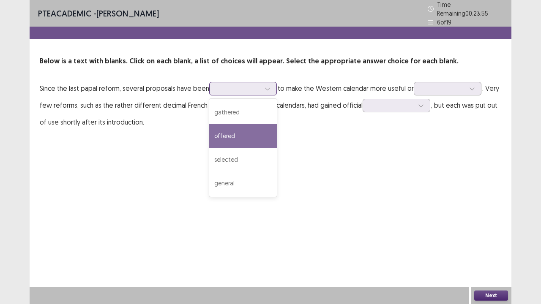
click at [240, 129] on div "offered" at bounding box center [243, 136] width 68 height 24
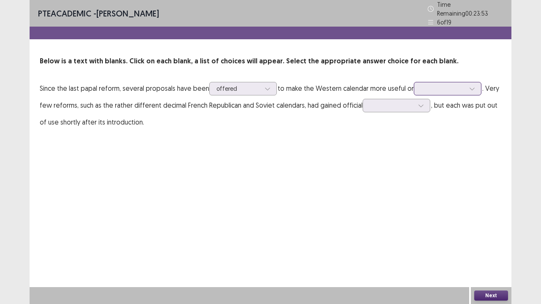
click at [471, 86] on icon at bounding box center [472, 89] width 6 height 6
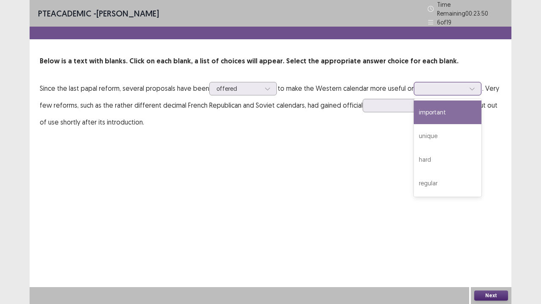
click at [466, 107] on div "important" at bounding box center [448, 113] width 68 height 24
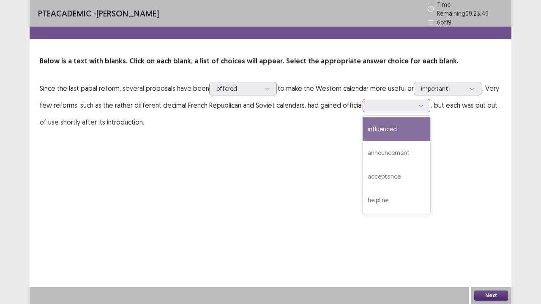
click at [420, 105] on div at bounding box center [420, 105] width 13 height 13
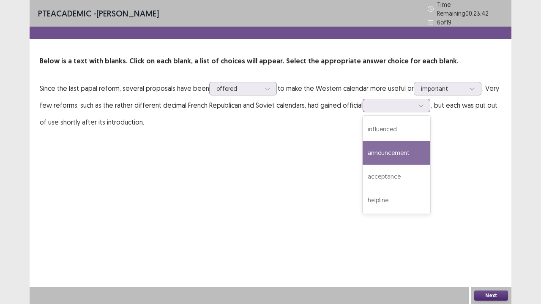
click at [406, 154] on div "announcement" at bounding box center [396, 153] width 68 height 24
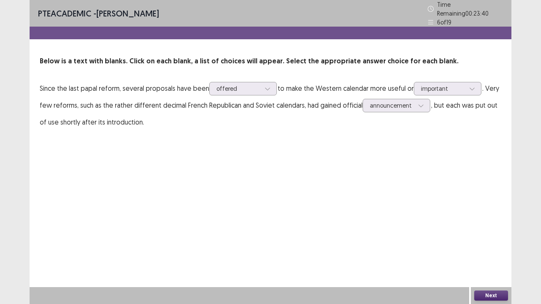
click at [500, 232] on button "Next" at bounding box center [491, 296] width 34 height 10
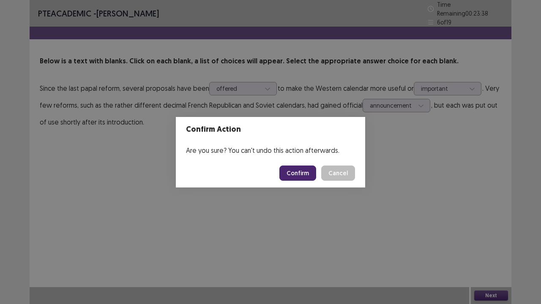
click at [292, 173] on button "Confirm" at bounding box center [297, 173] width 37 height 15
